Goal: Transaction & Acquisition: Purchase product/service

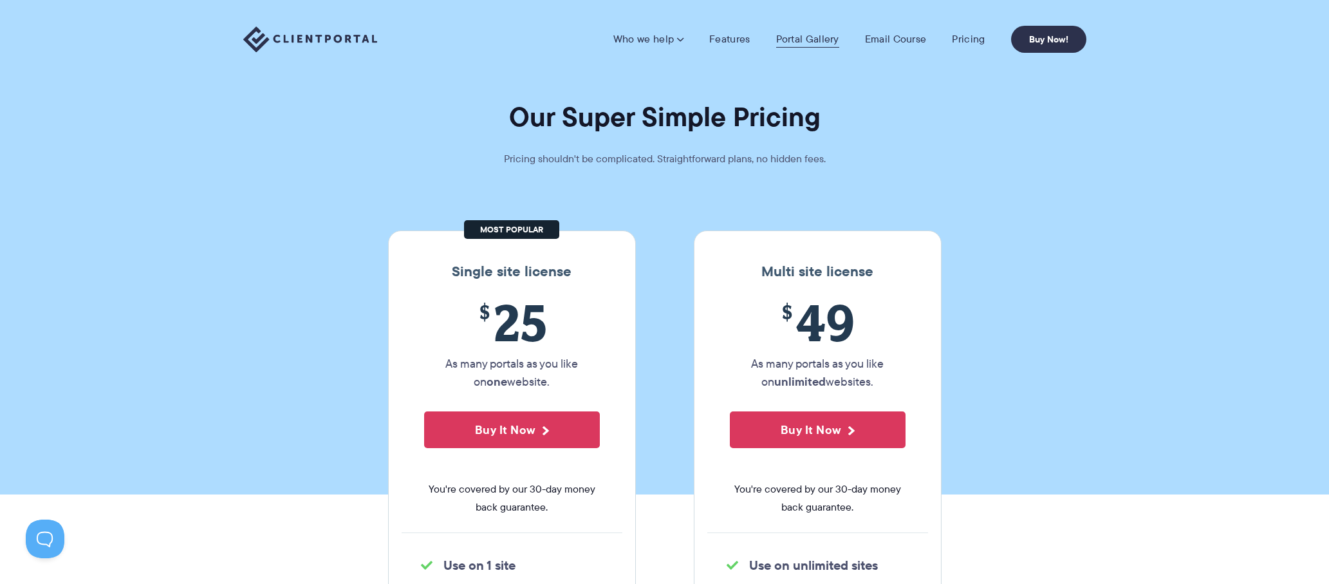
click at [789, 37] on link "Portal Gallery" at bounding box center [807, 39] width 63 height 13
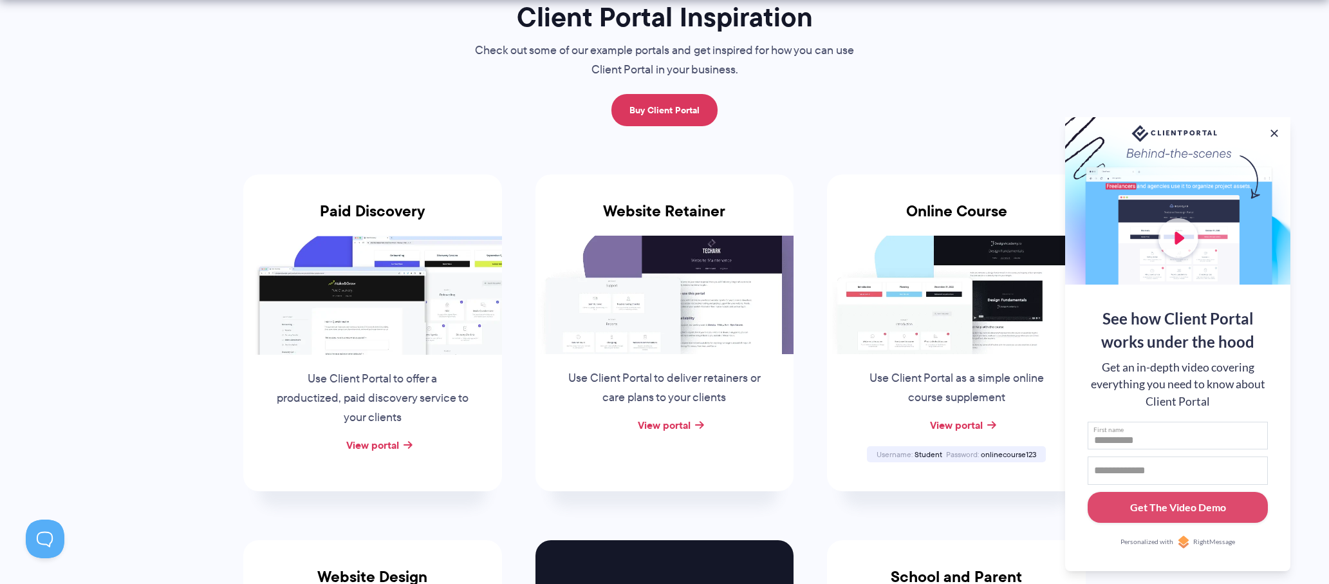
click at [1155, 433] on input "First name" at bounding box center [1178, 436] width 180 height 28
type input "**********"
click at [1154, 512] on div "Get The Video Demo" at bounding box center [1178, 506] width 96 height 15
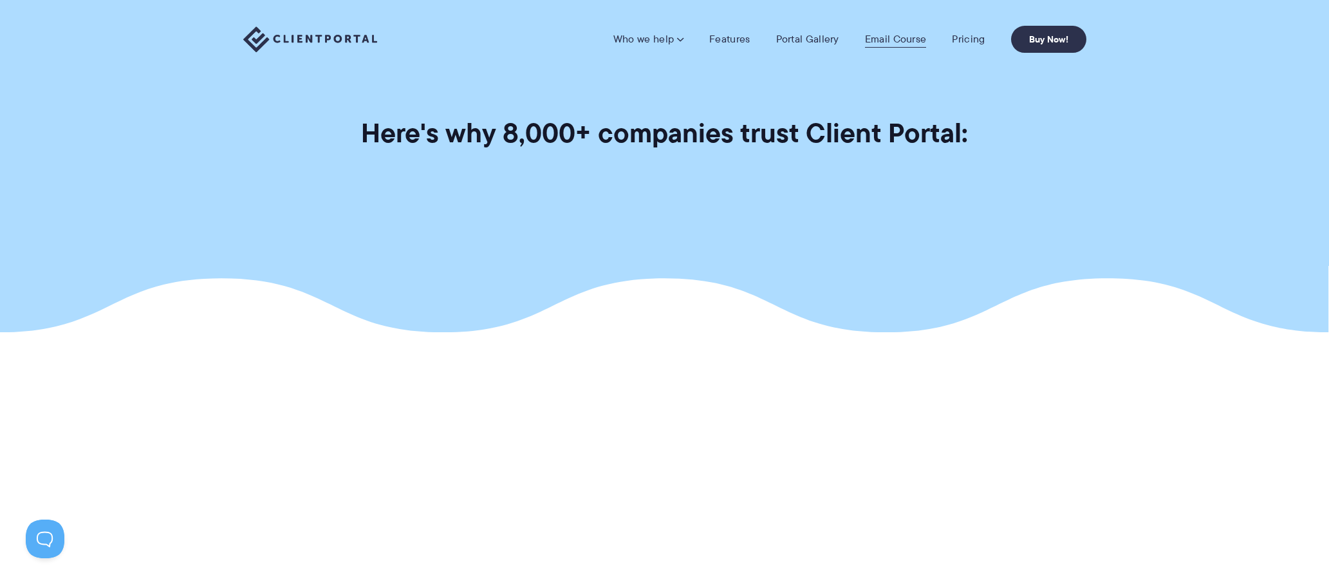
click at [880, 39] on link "Email Course" at bounding box center [896, 39] width 62 height 13
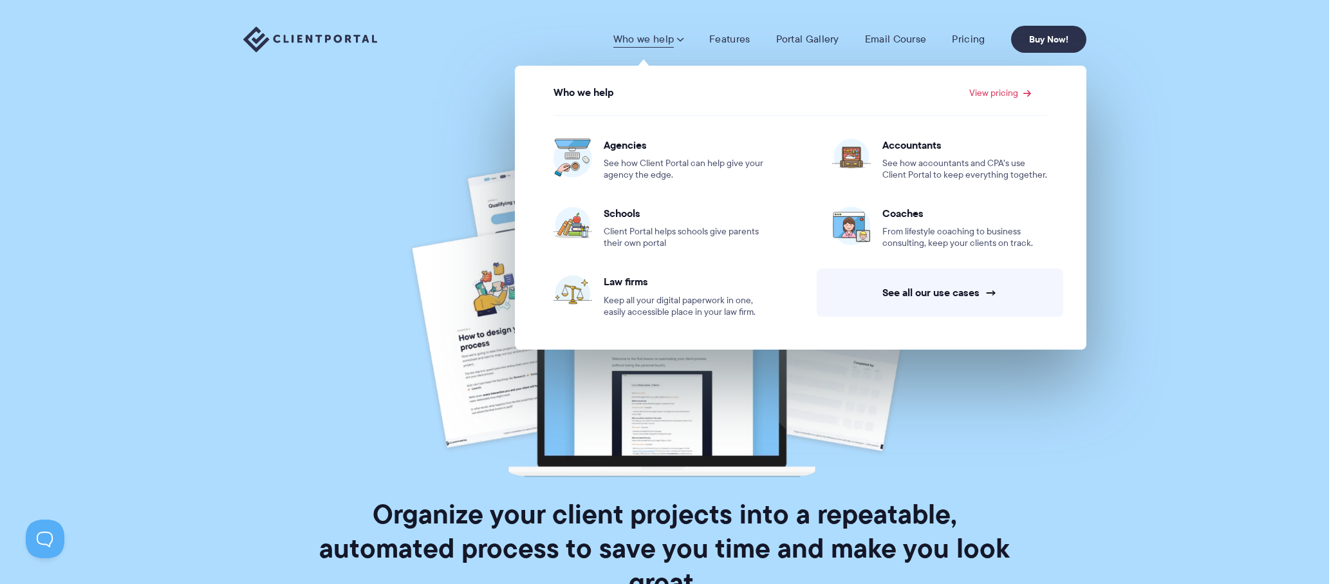
click at [682, 37] on span at bounding box center [680, 39] width 8 height 13
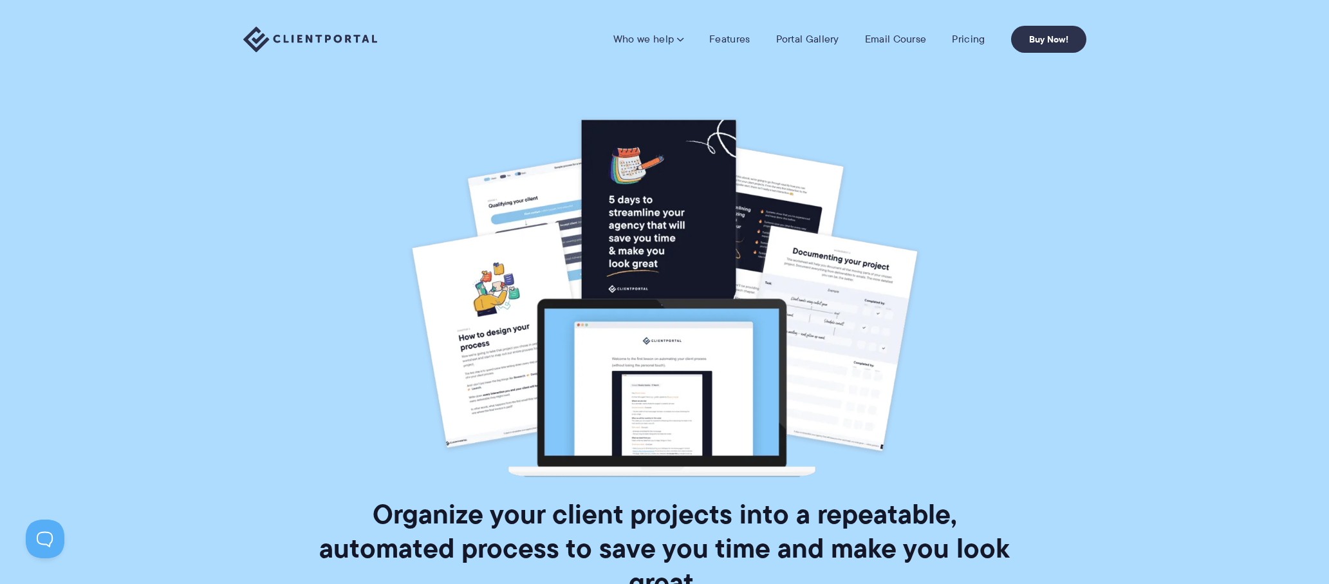
click at [682, 37] on span at bounding box center [680, 39] width 8 height 13
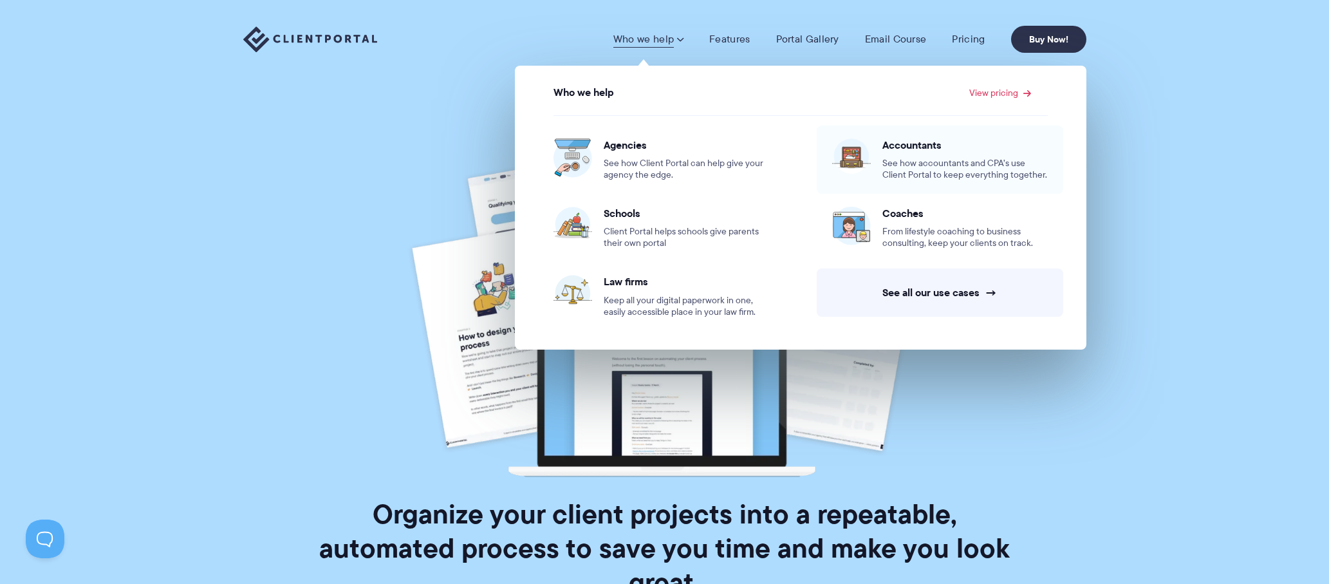
click at [920, 140] on span "Accountants" at bounding box center [964, 144] width 165 height 13
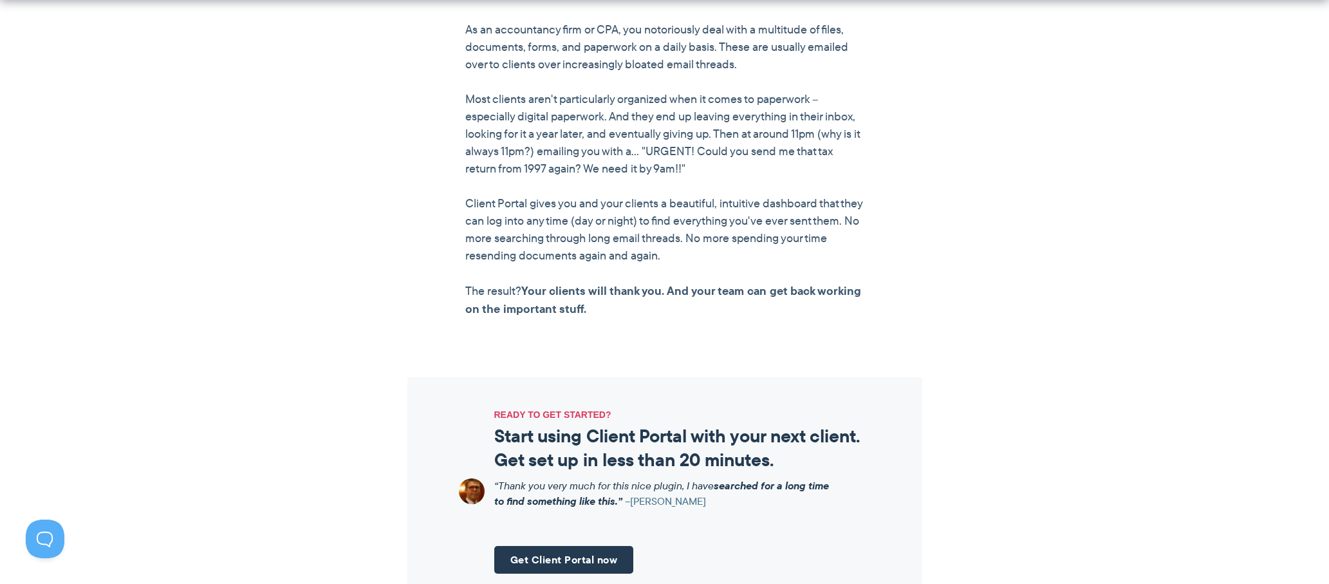
scroll to position [1501, 0]
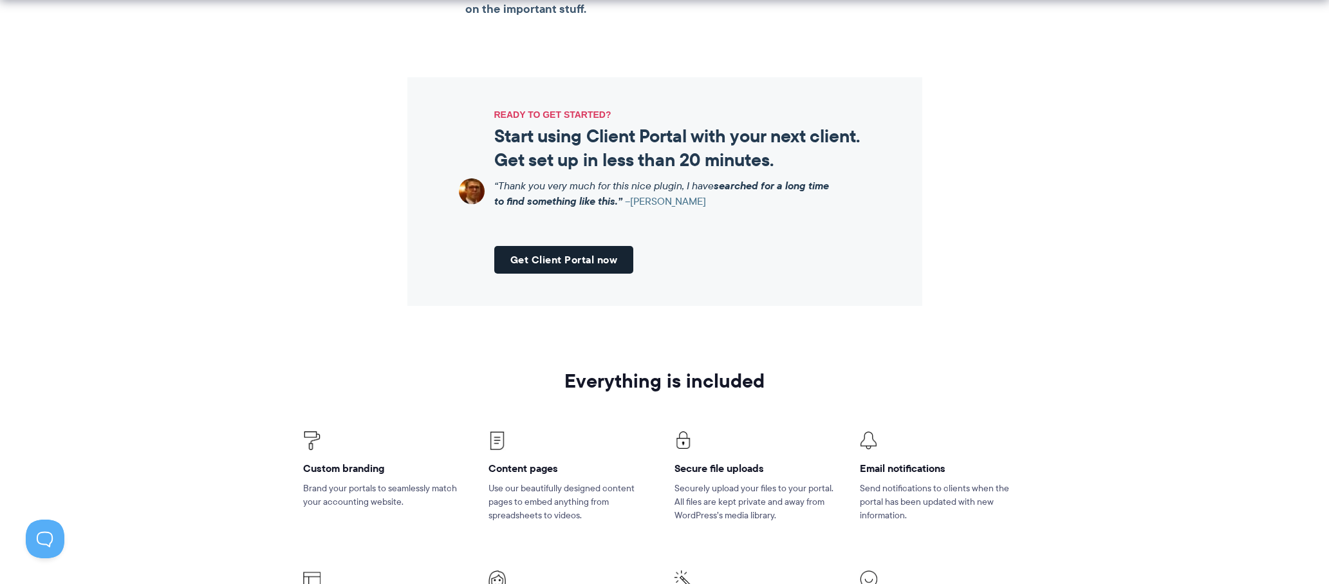
click at [580, 263] on link "Get Client Portal now" at bounding box center [564, 260] width 140 height 28
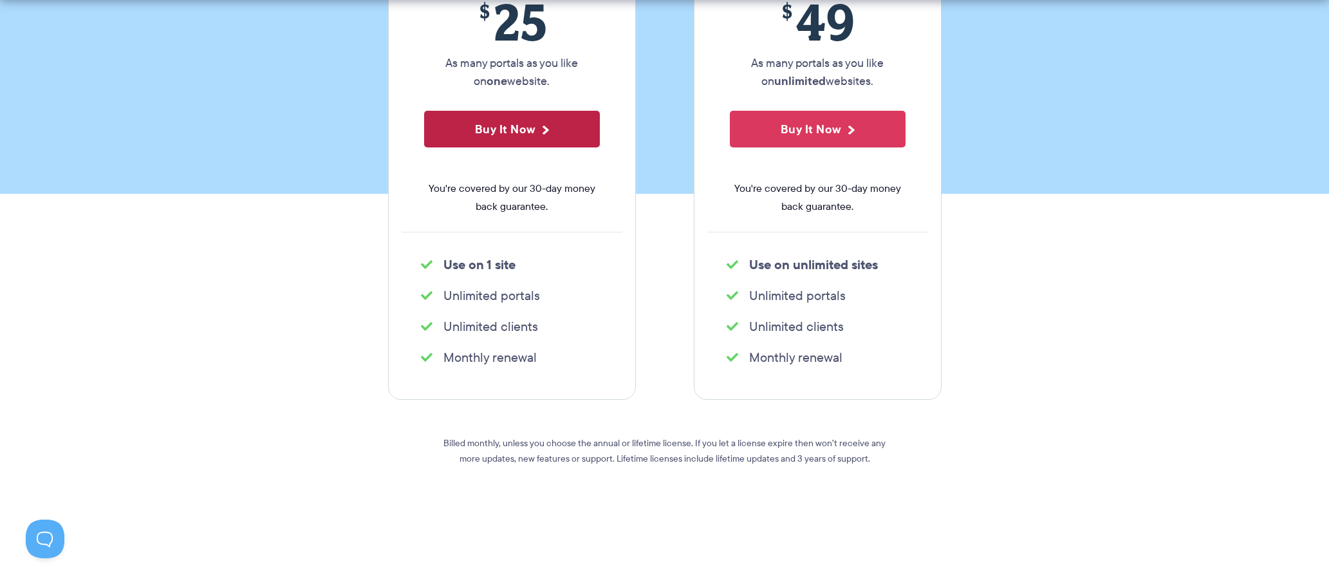
click at [474, 138] on button "Buy It Now" at bounding box center [512, 129] width 176 height 37
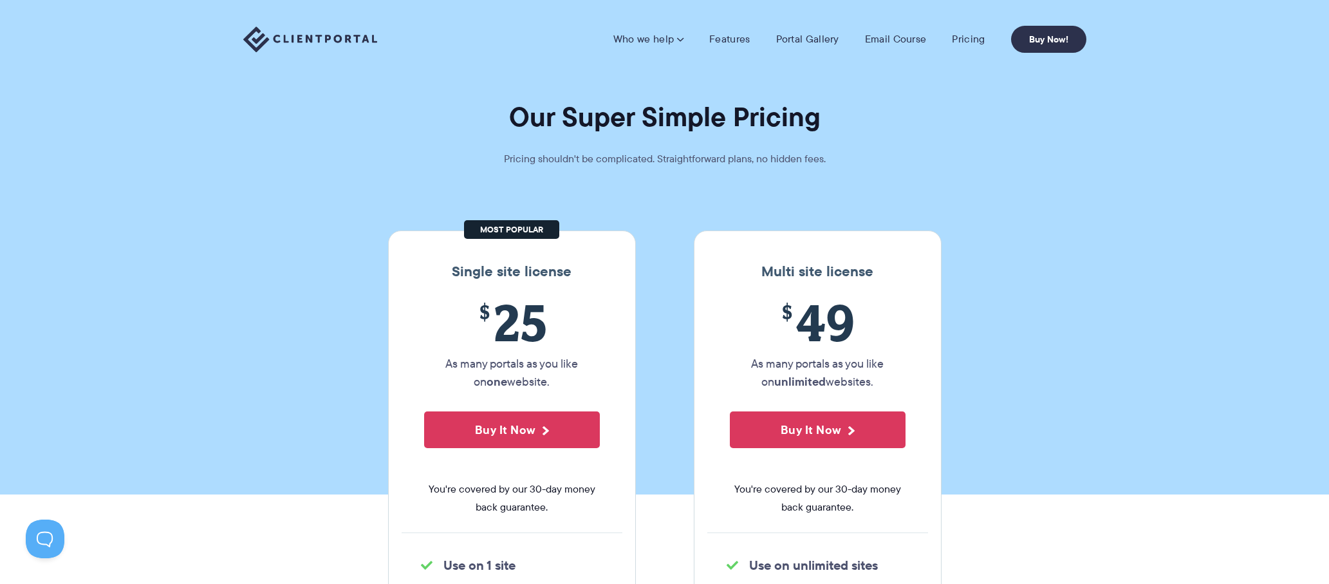
click at [180, 173] on section "Our Super Simple Pricing Pricing shouldn't be complicated. Straightforward plan…" at bounding box center [664, 247] width 1329 height 494
